Goal: Check status: Check status

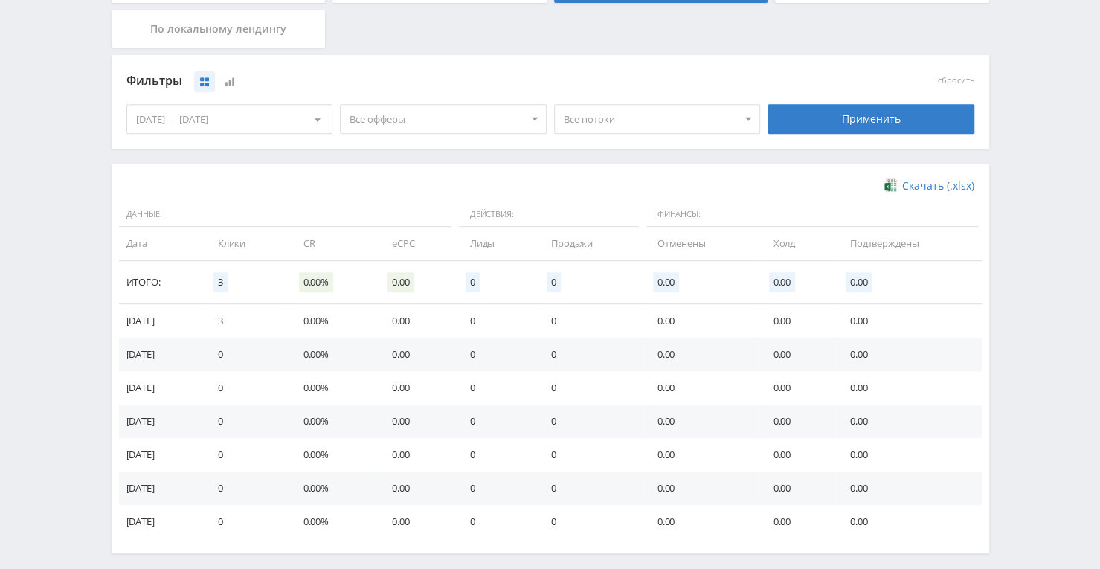
scroll to position [361, 0]
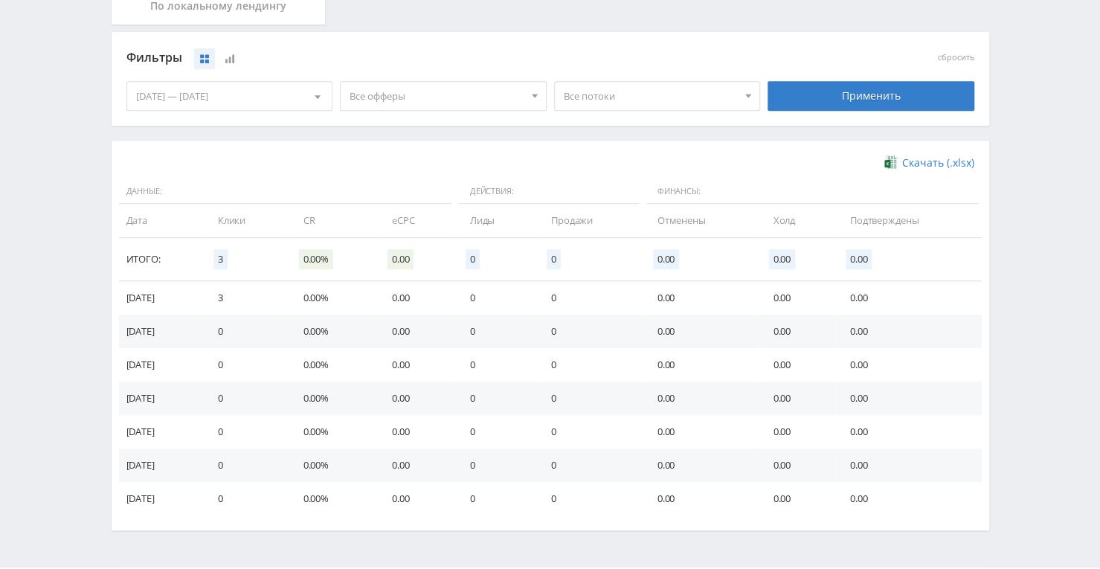
click at [158, 97] on div "[DATE] — [DATE]" at bounding box center [229, 96] width 205 height 28
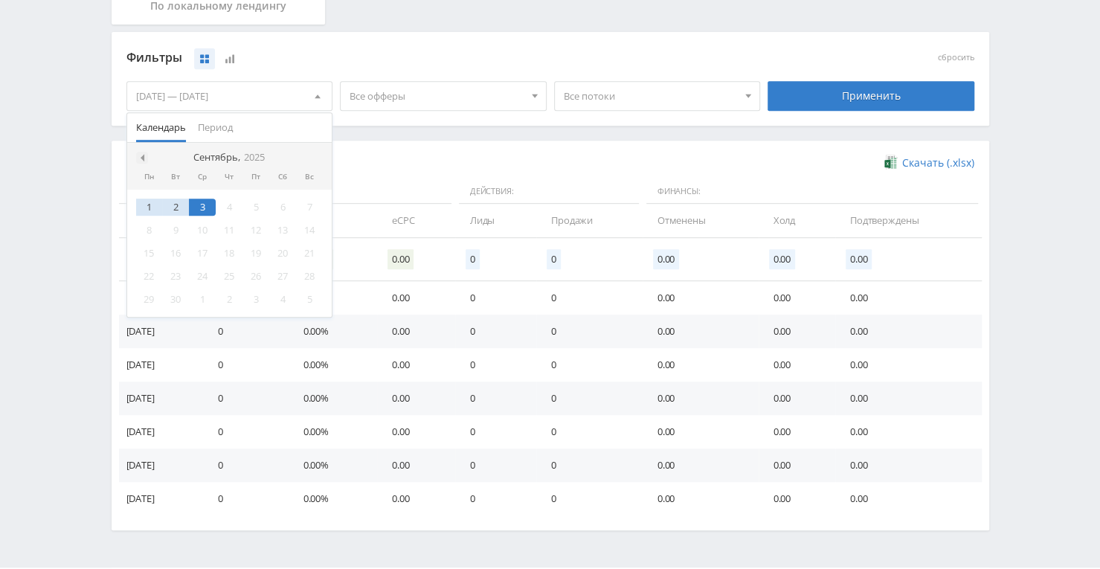
click at [141, 154] on span at bounding box center [140, 157] width 7 height 7
click at [140, 298] on div "25" at bounding box center [149, 299] width 27 height 17
click at [311, 156] on div at bounding box center [317, 158] width 12 height 12
click at [204, 204] on div "3" at bounding box center [202, 207] width 27 height 17
click at [864, 93] on div "Применить" at bounding box center [870, 96] width 207 height 30
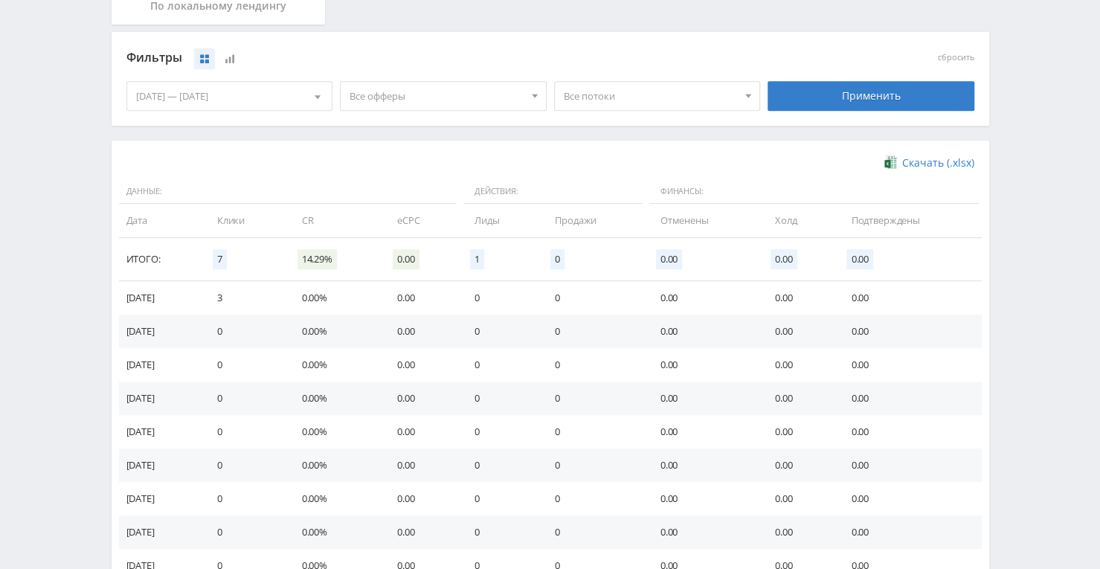
scroll to position [503, 0]
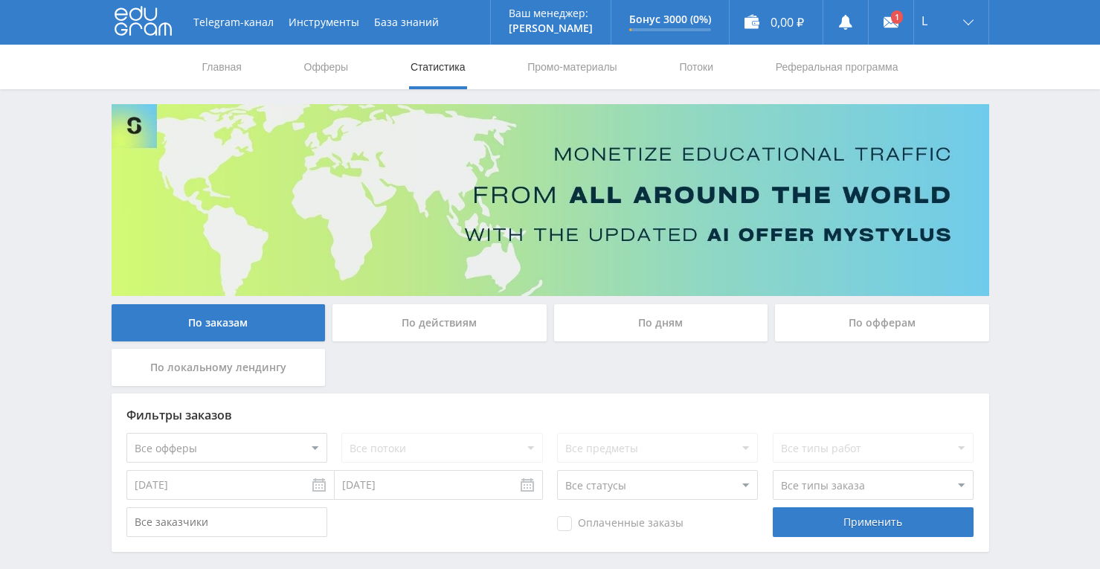
scroll to position [64, 0]
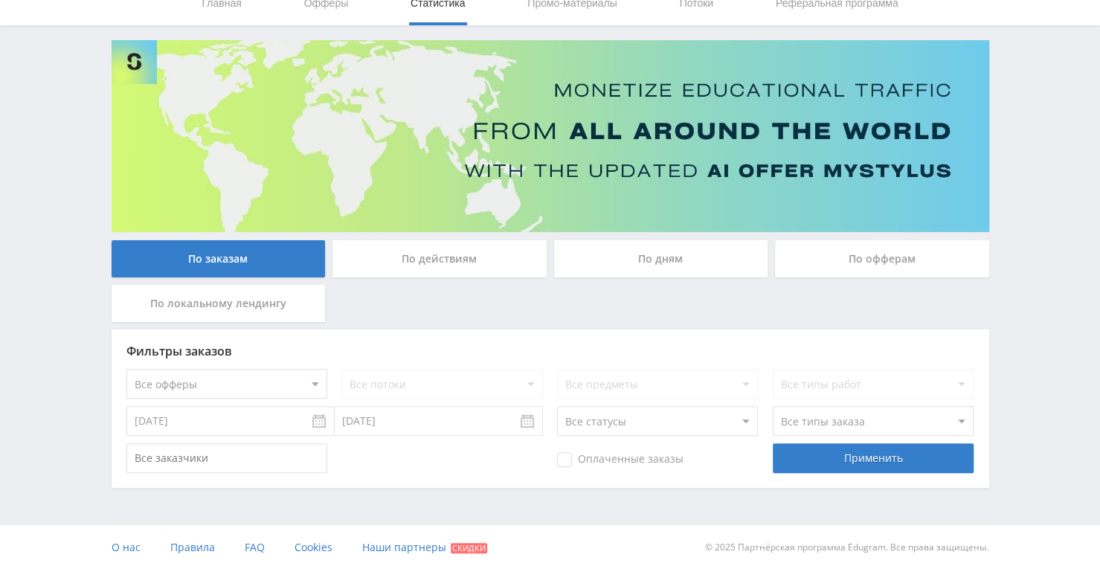
click at [650, 261] on div "По дням" at bounding box center [661, 258] width 214 height 37
click at [0, 0] on input "По дням" at bounding box center [0, 0] width 0 height 0
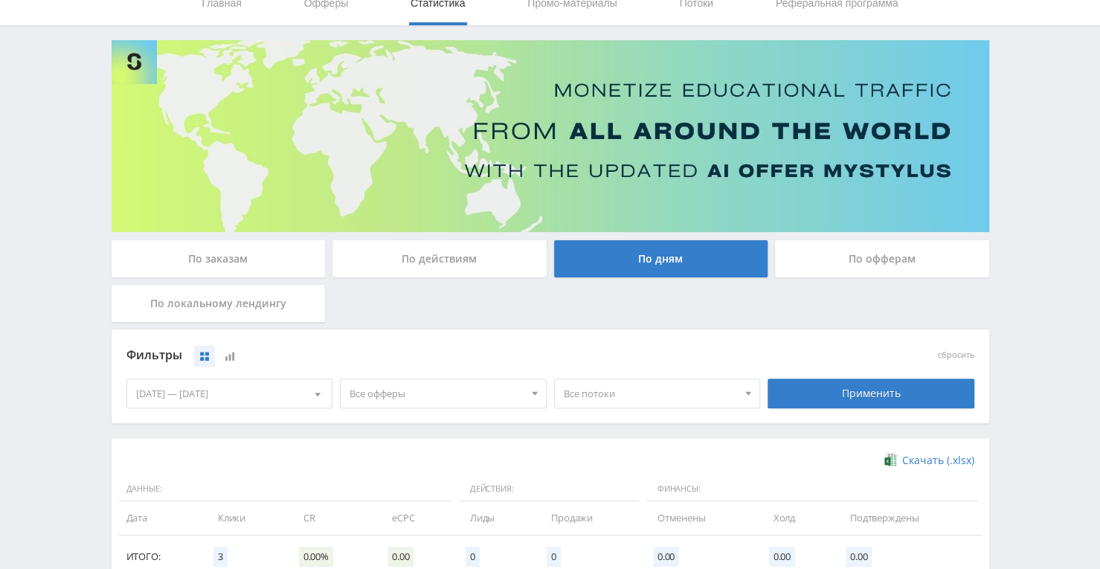
scroll to position [361, 0]
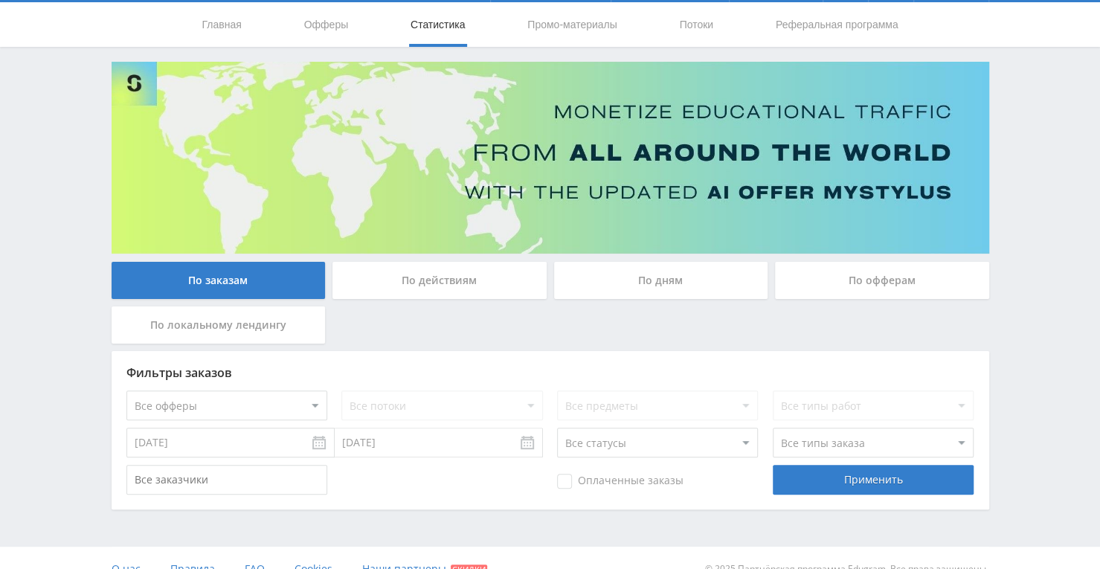
scroll to position [64, 0]
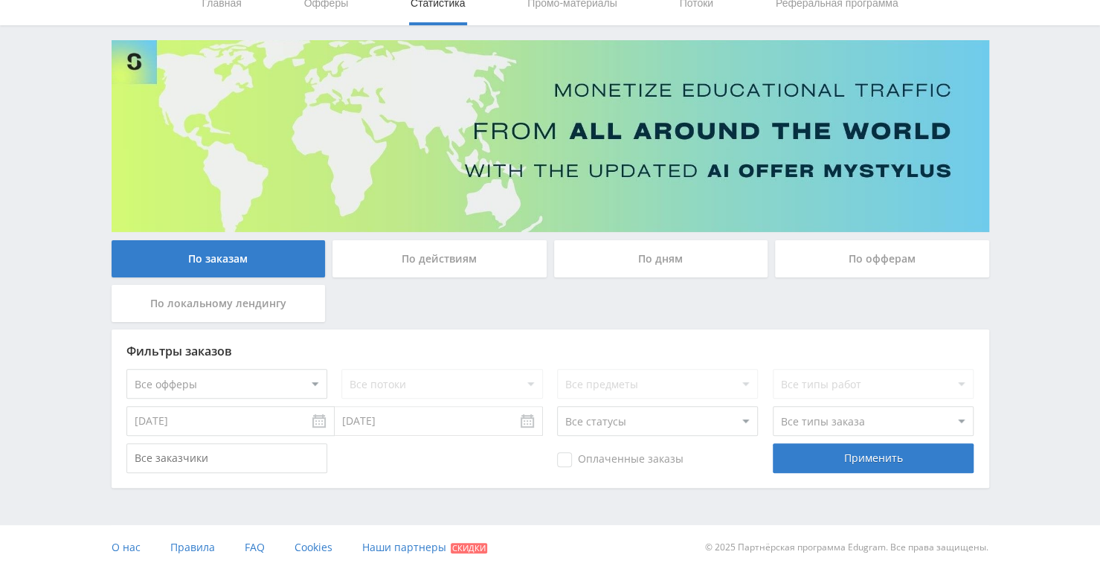
click at [883, 262] on div "По офферам" at bounding box center [882, 258] width 214 height 37
click at [0, 0] on input "По офферам" at bounding box center [0, 0] width 0 height 0
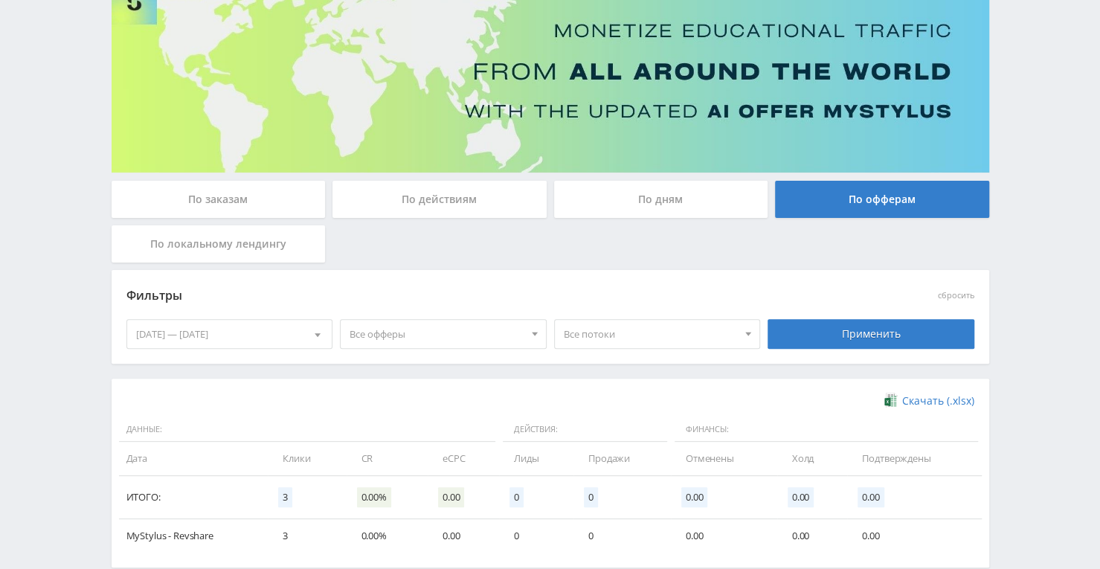
scroll to position [202, 0]
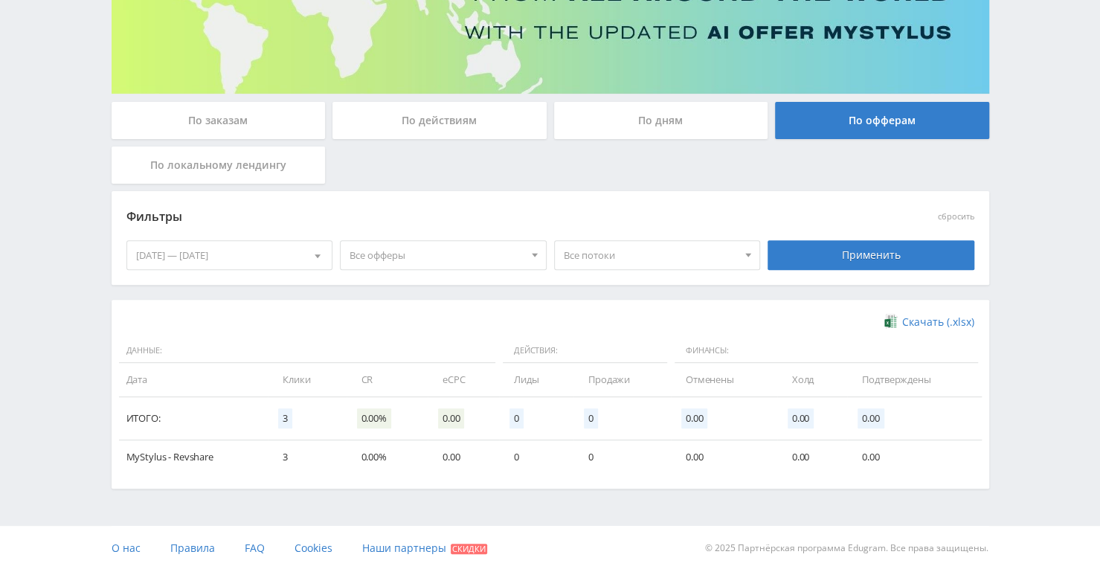
click at [262, 294] on div "Фильтры сбросить 28.08.2025 — 03.09.2025 Календарь Период Сентябрь, 2025 Пн Вт …" at bounding box center [550, 245] width 877 height 109
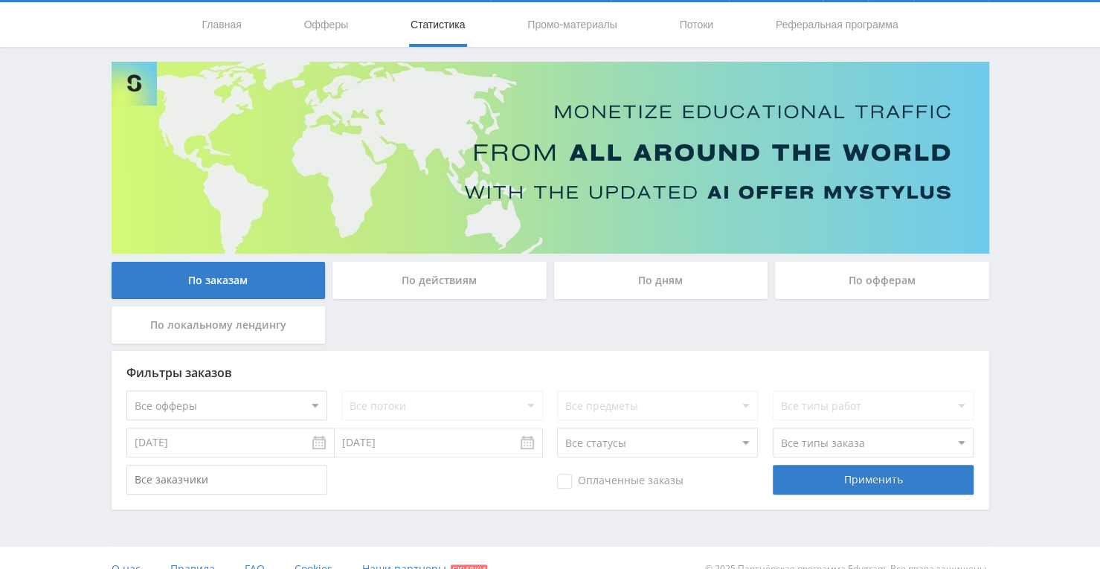
scroll to position [64, 0]
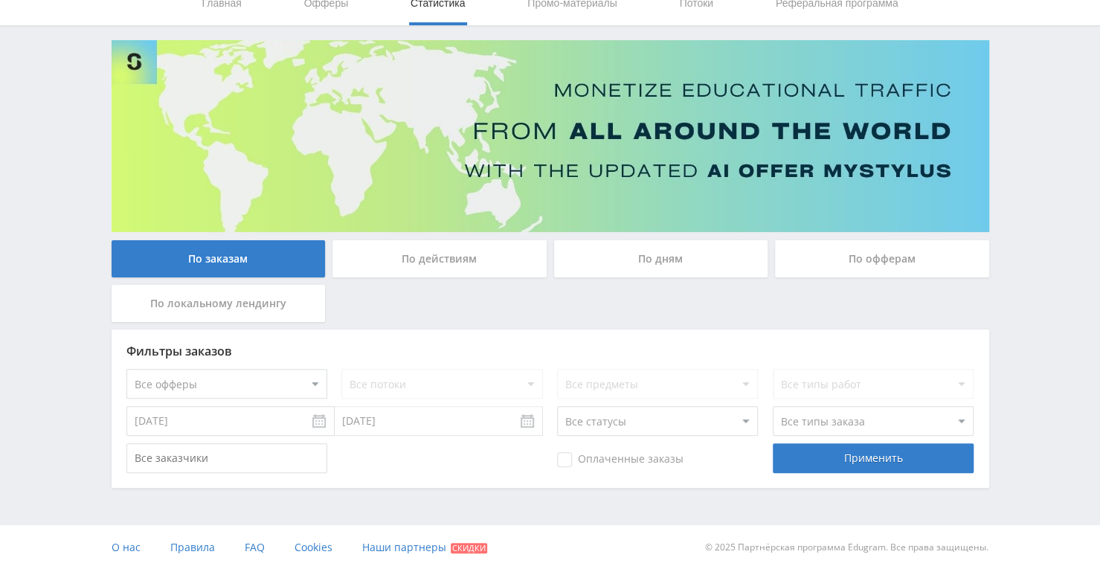
click at [813, 253] on div "По офферам" at bounding box center [882, 258] width 214 height 37
click at [0, 0] on input "По офферам" at bounding box center [0, 0] width 0 height 0
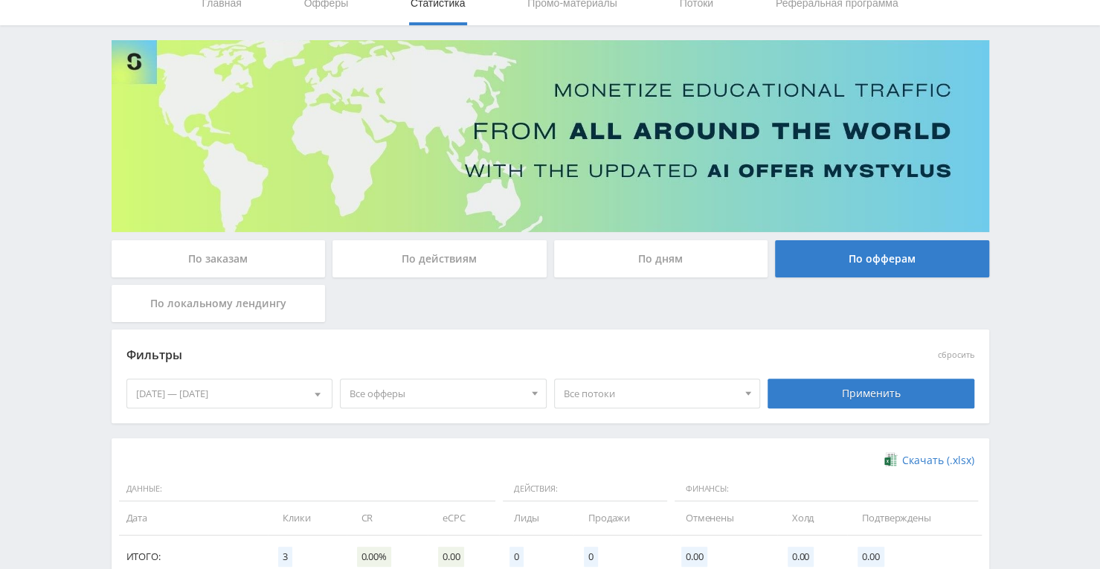
click at [626, 284] on div "По заказам По действиям По дням По офферам По локальному лендингу" at bounding box center [550, 284] width 885 height 89
click at [628, 256] on div "По дням" at bounding box center [661, 258] width 214 height 37
click at [0, 0] on input "По дням" at bounding box center [0, 0] width 0 height 0
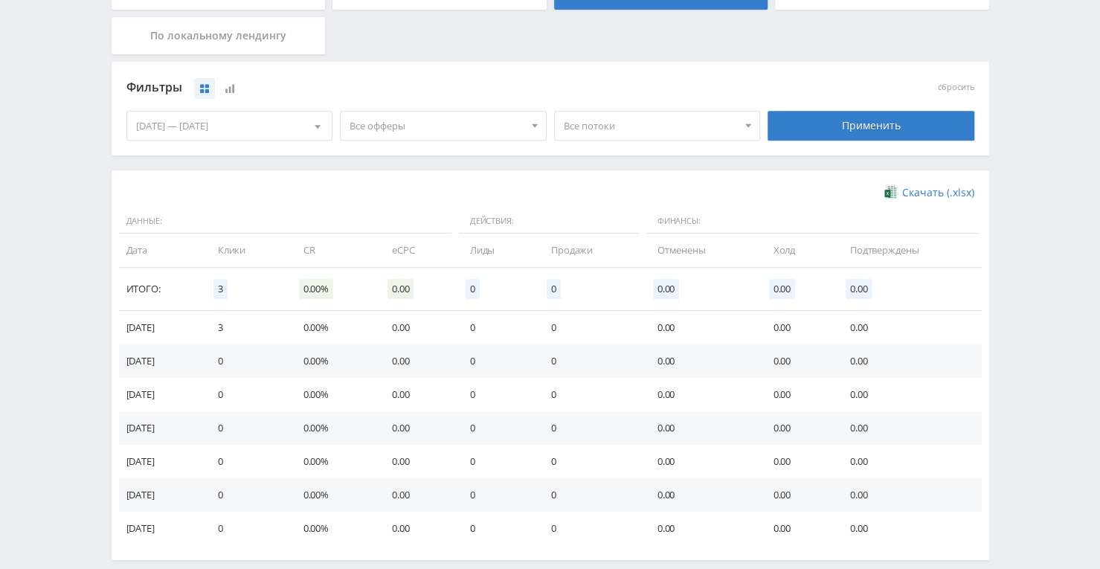
scroll to position [403, 0]
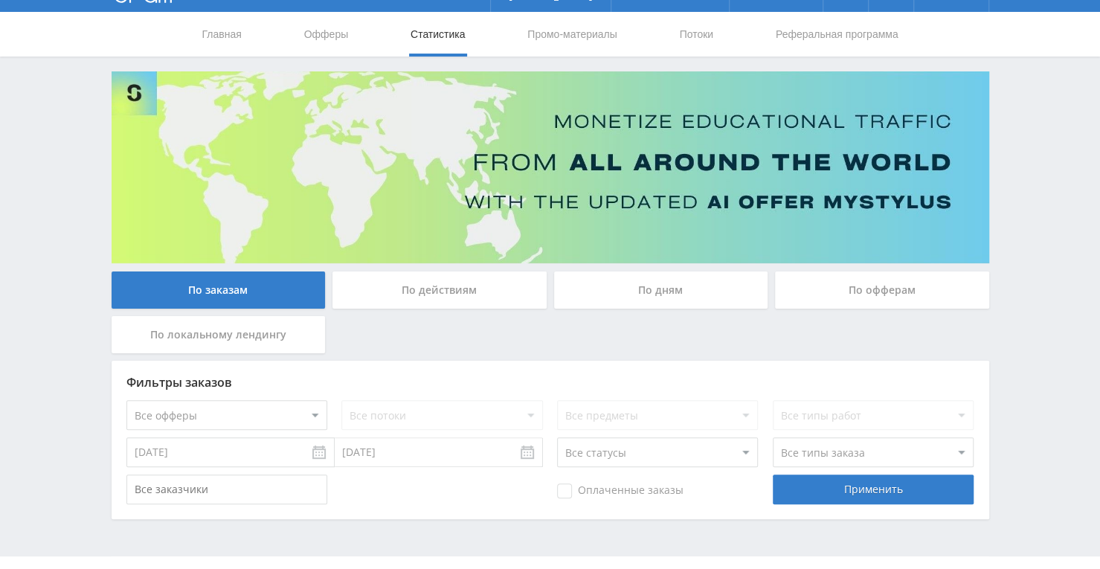
scroll to position [64, 0]
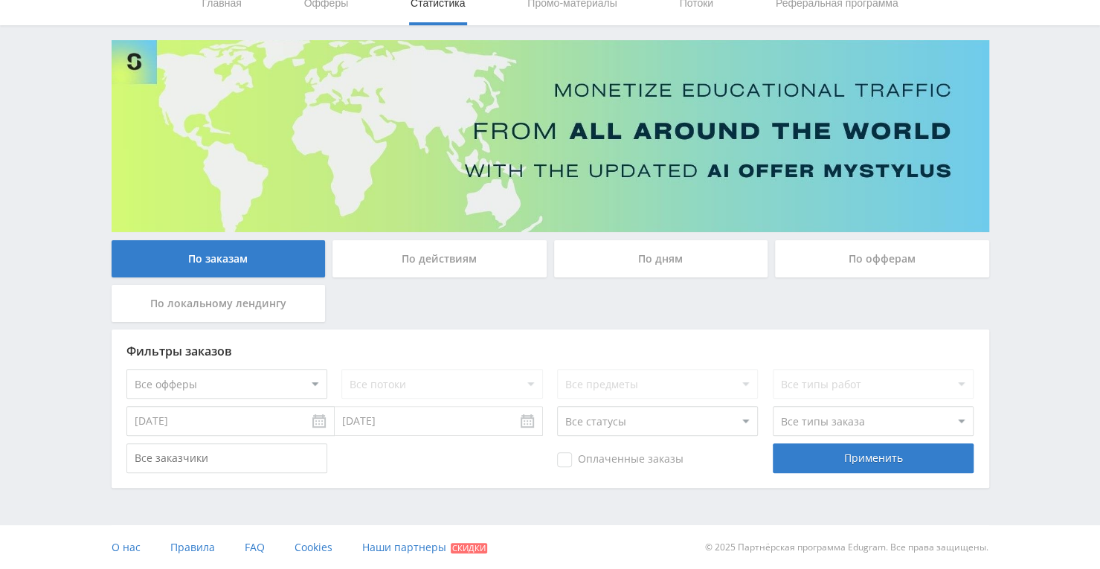
click at [935, 254] on div "По офферам" at bounding box center [882, 258] width 214 height 37
click at [0, 0] on input "По офферам" at bounding box center [0, 0] width 0 height 0
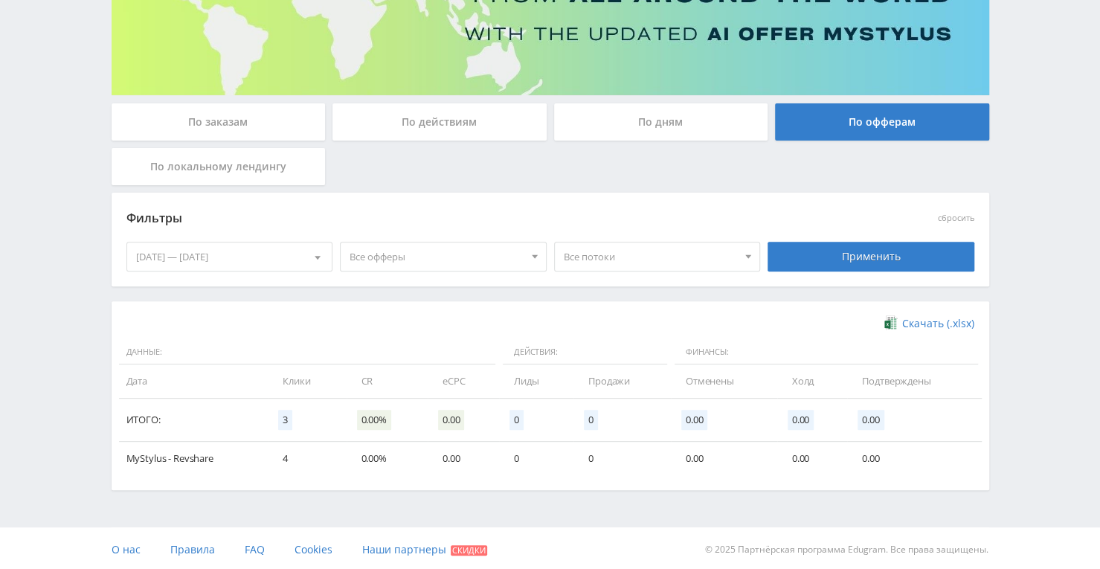
scroll to position [202, 0]
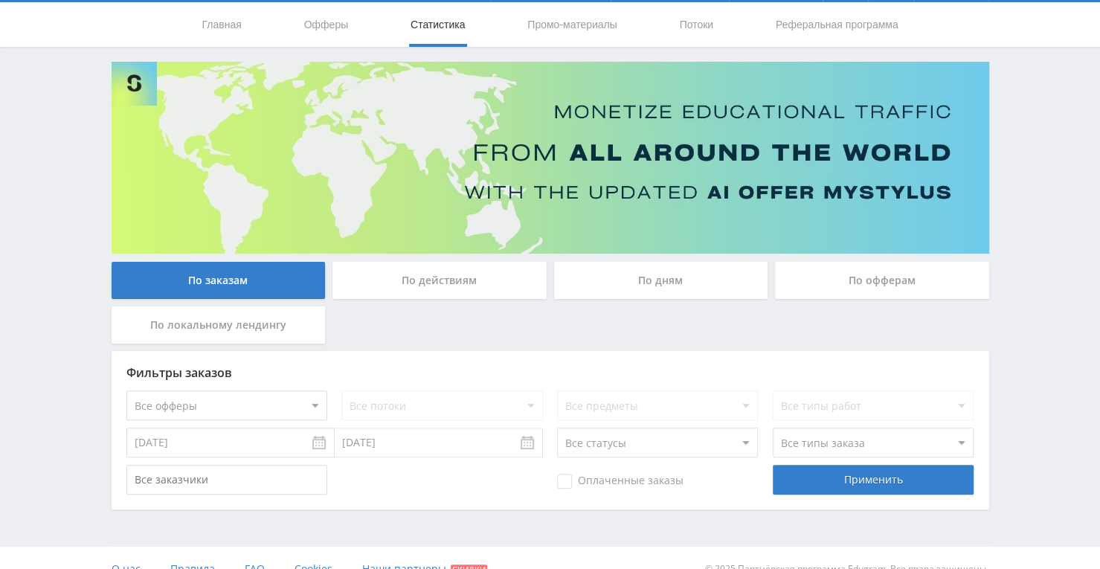
scroll to position [64, 0]
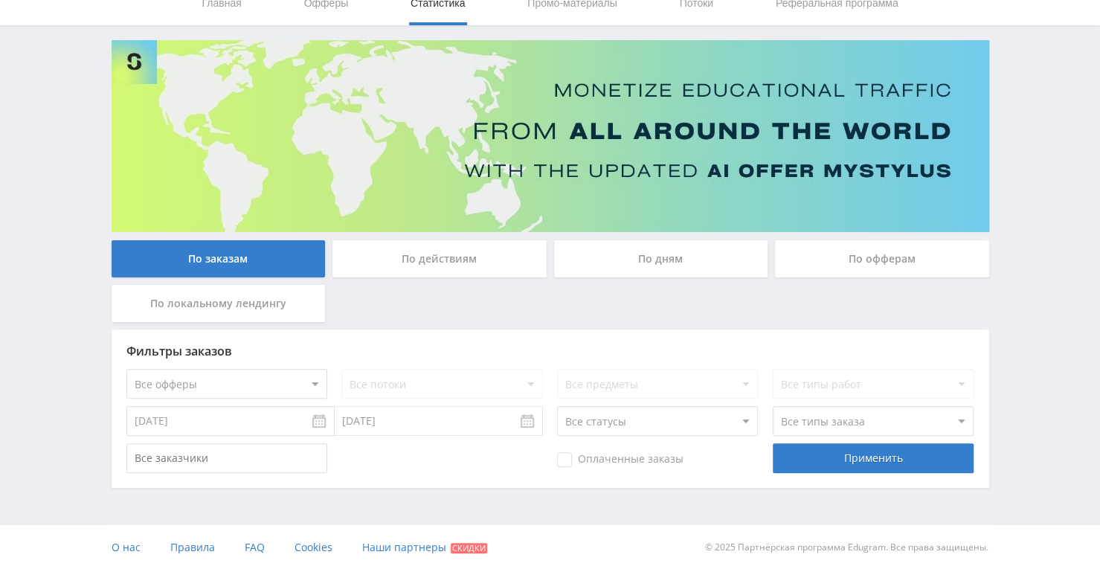
click at [675, 260] on div "По дням" at bounding box center [661, 258] width 214 height 37
click at [0, 0] on input "По дням" at bounding box center [0, 0] width 0 height 0
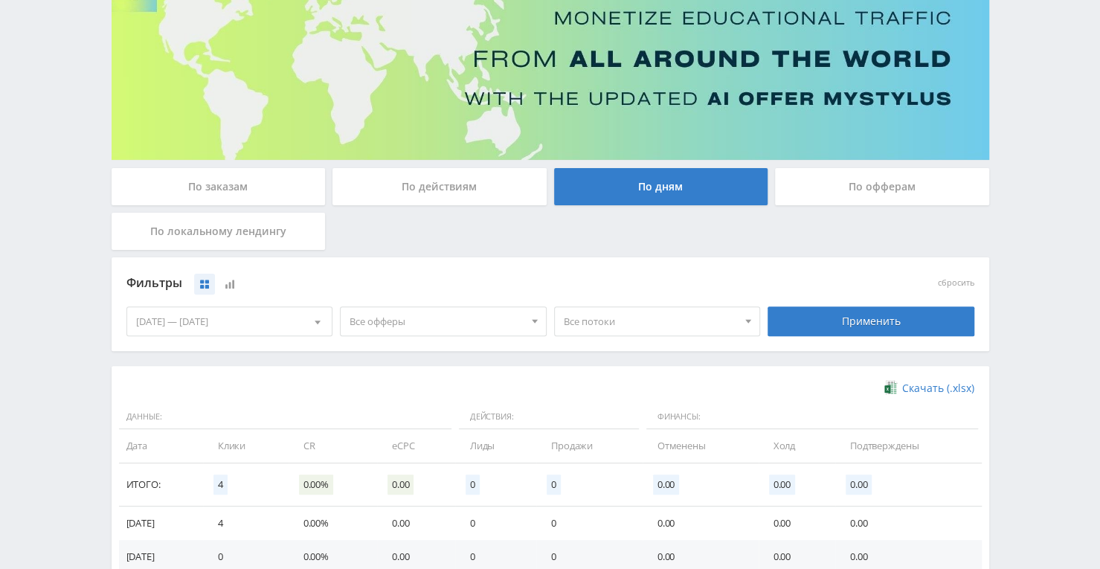
scroll to position [213, 0]
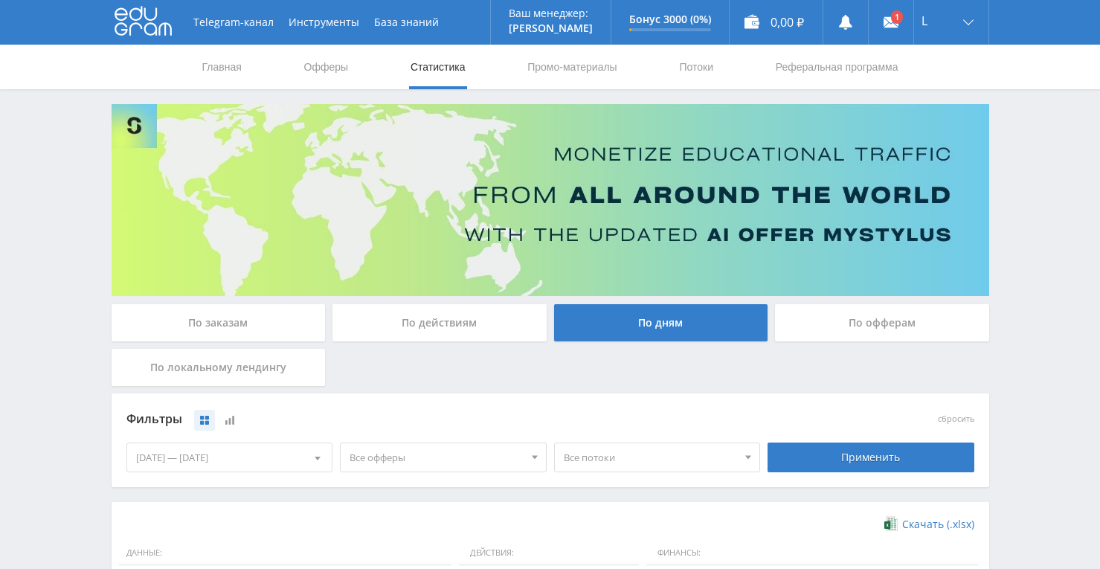
scroll to position [265, 0]
